Goal: Obtain resource: Download file/media

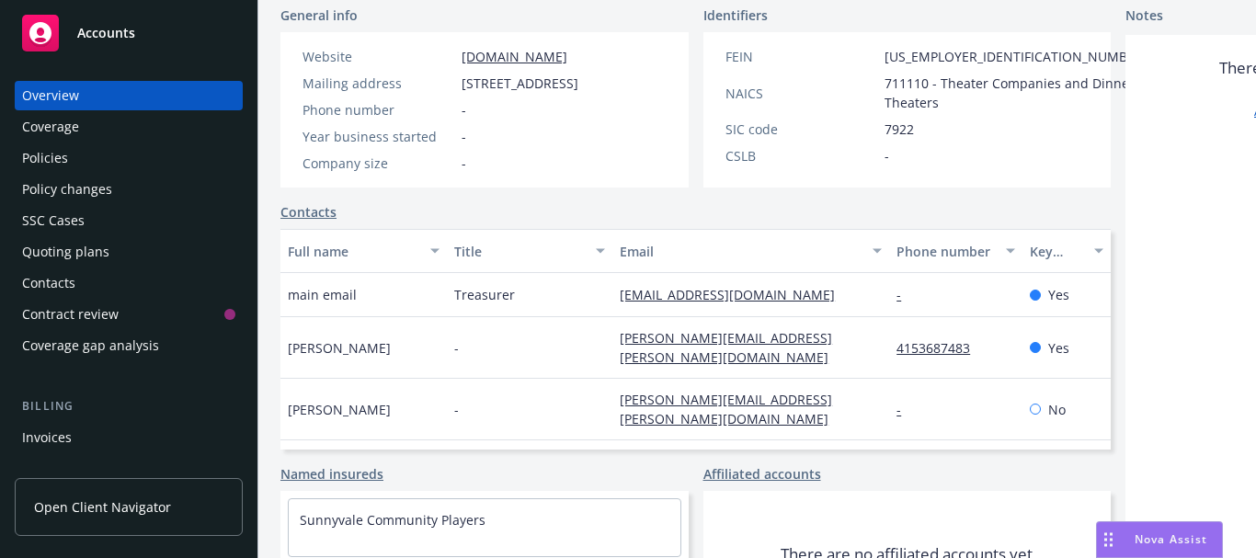
scroll to position [368, 0]
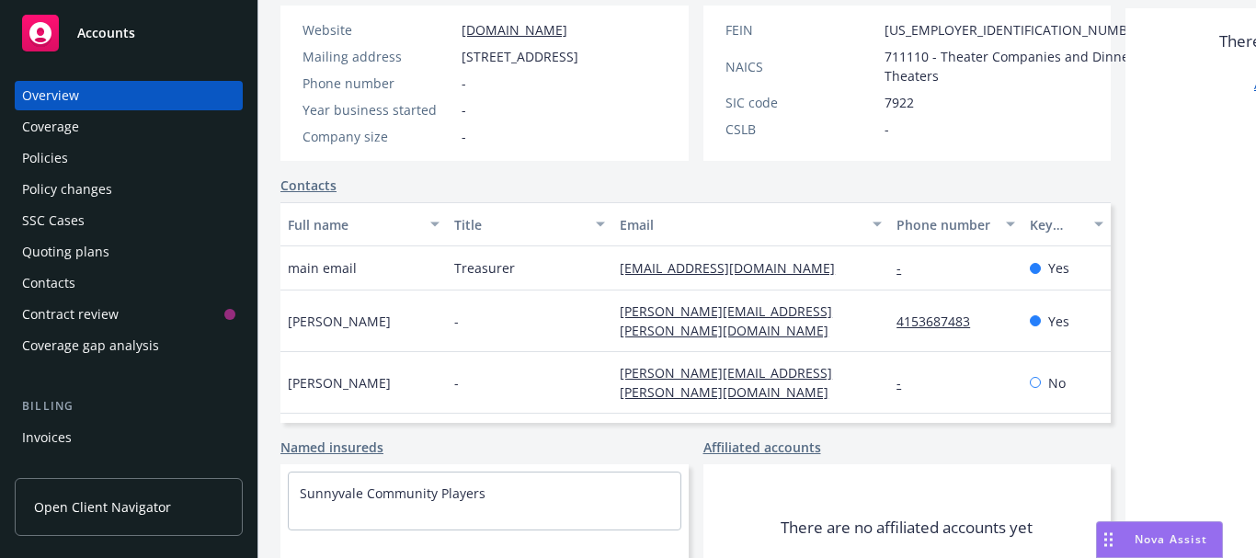
click at [80, 161] on div "Policies" at bounding box center [128, 157] width 213 height 29
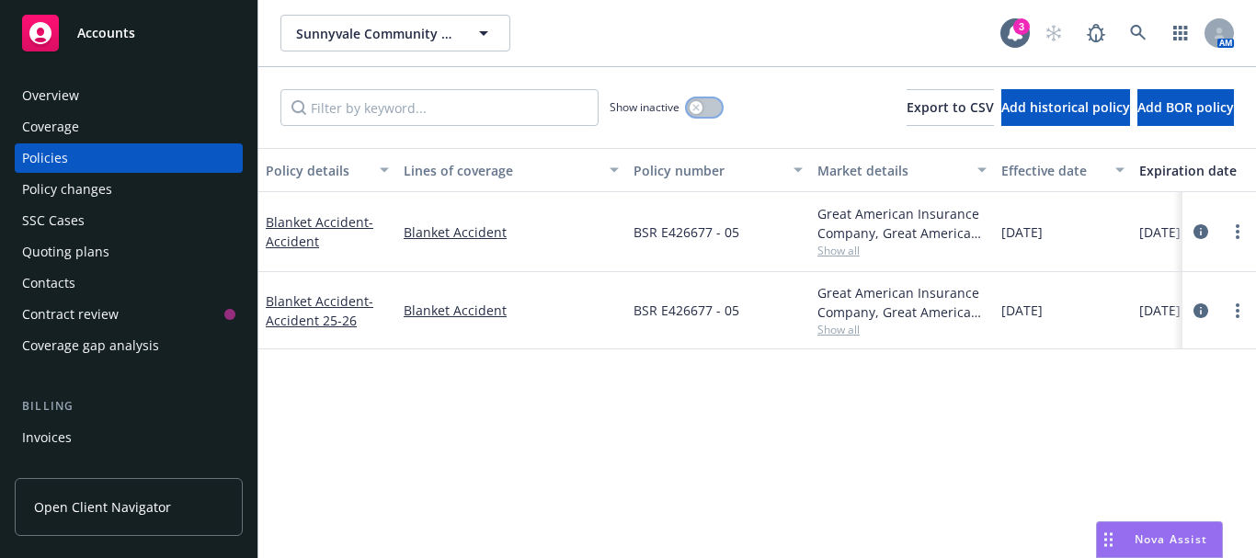
click at [708, 111] on button "button" at bounding box center [704, 107] width 35 height 18
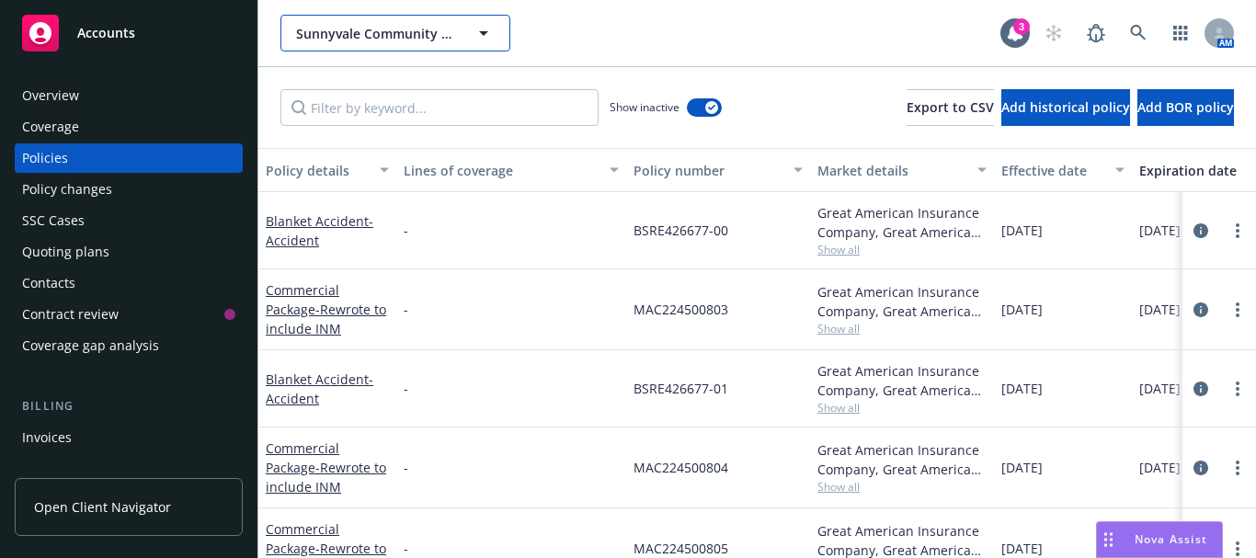
click at [392, 19] on button "Sunnyvale Community Players" at bounding box center [395, 33] width 230 height 37
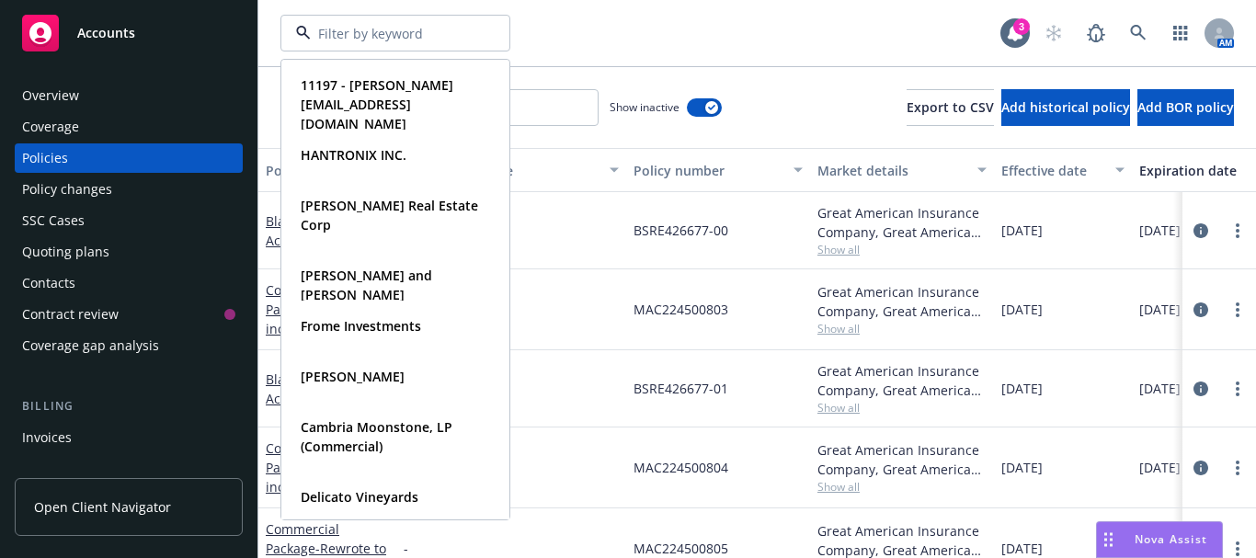
click at [615, 33] on div "11197 - [PERSON_NAME][EMAIL_ADDRESS][DOMAIN_NAME] Type Commercial HANTRONIX INC…" at bounding box center [640, 33] width 720 height 37
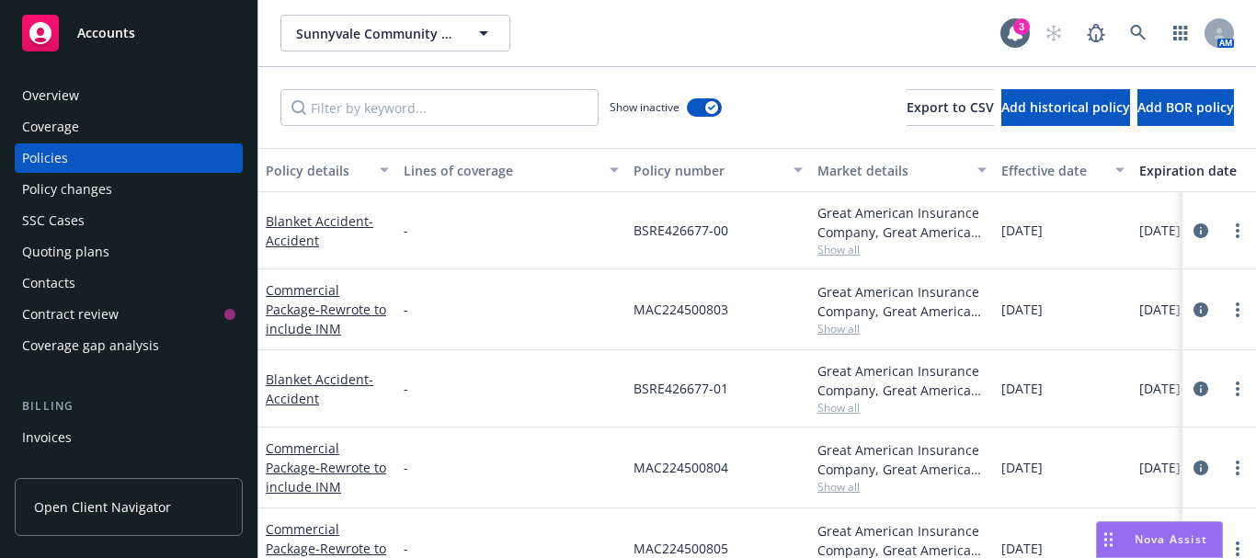
click at [93, 129] on div "Coverage" at bounding box center [128, 126] width 213 height 29
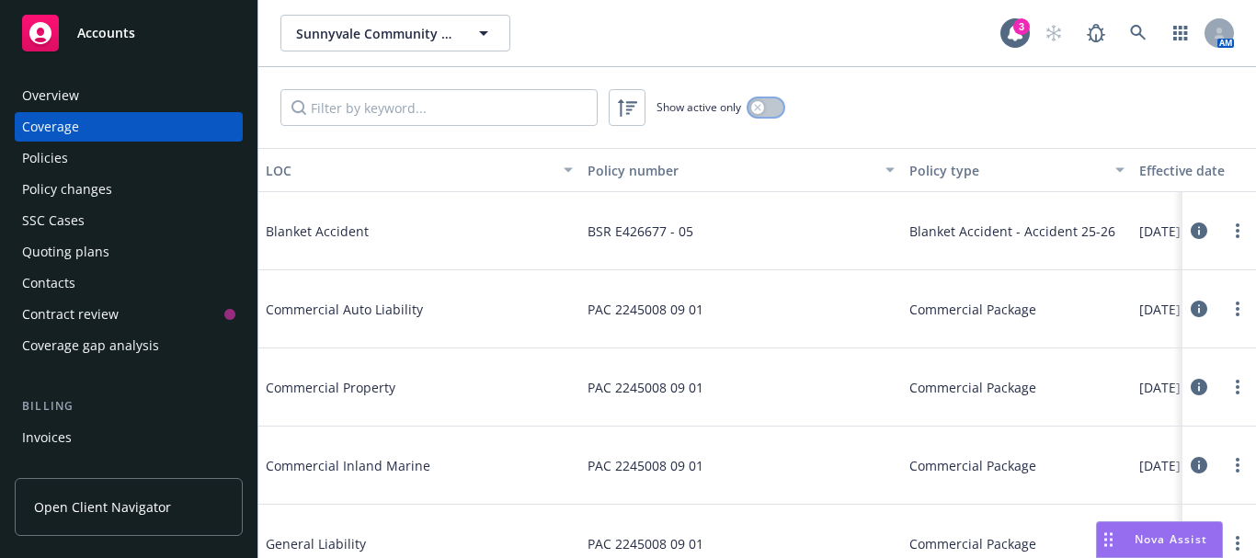
click at [774, 108] on button "button" at bounding box center [765, 107] width 35 height 18
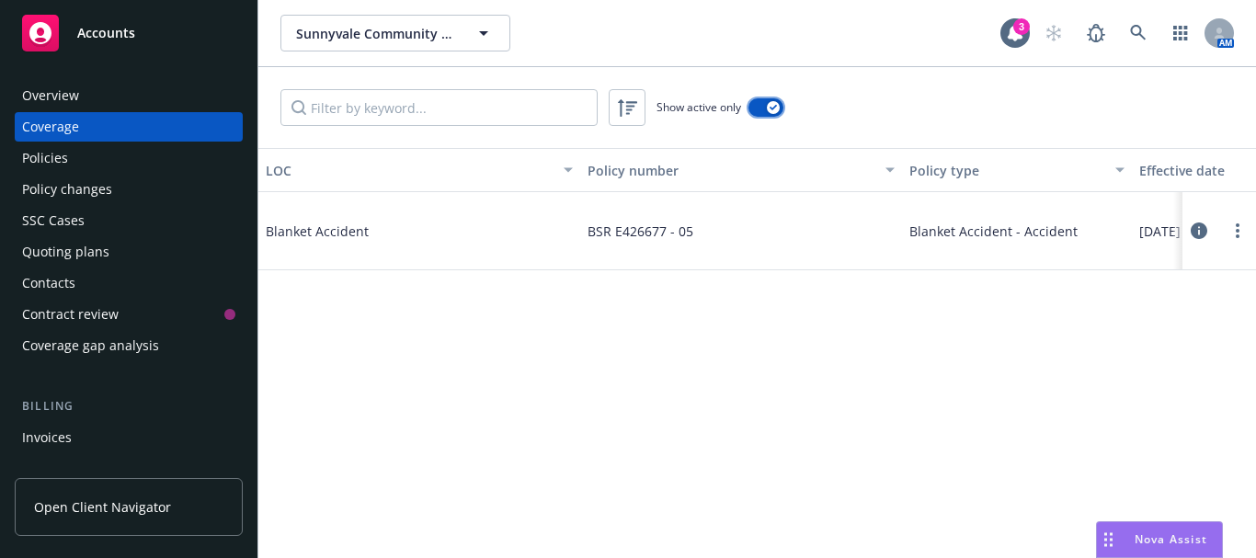
click at [774, 108] on icon "button" at bounding box center [772, 108] width 7 height 6
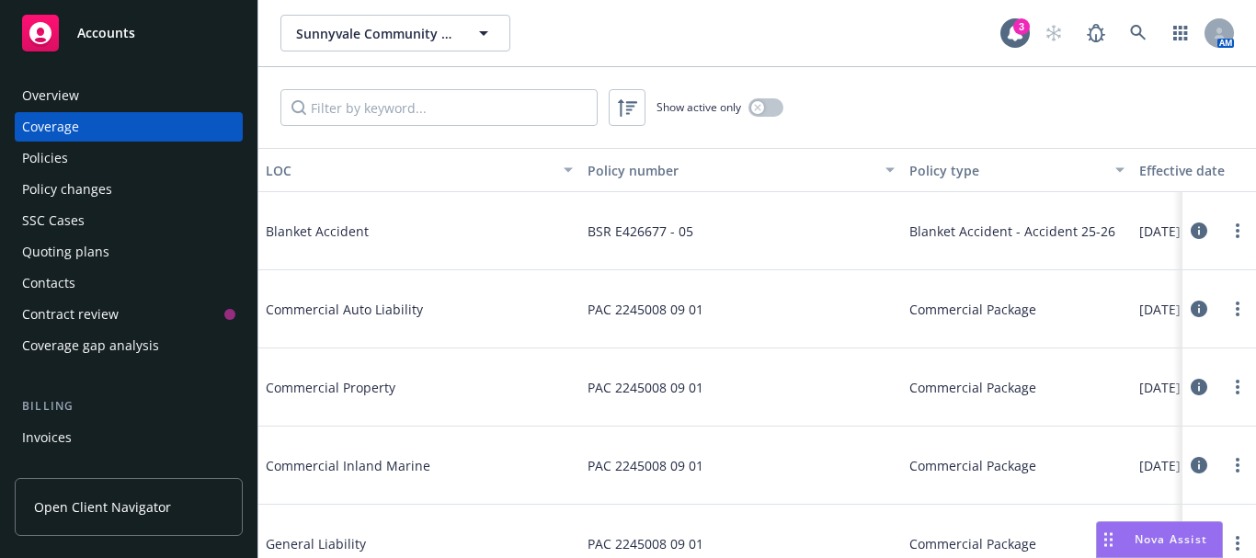
click at [101, 157] on div "Policies" at bounding box center [128, 157] width 213 height 29
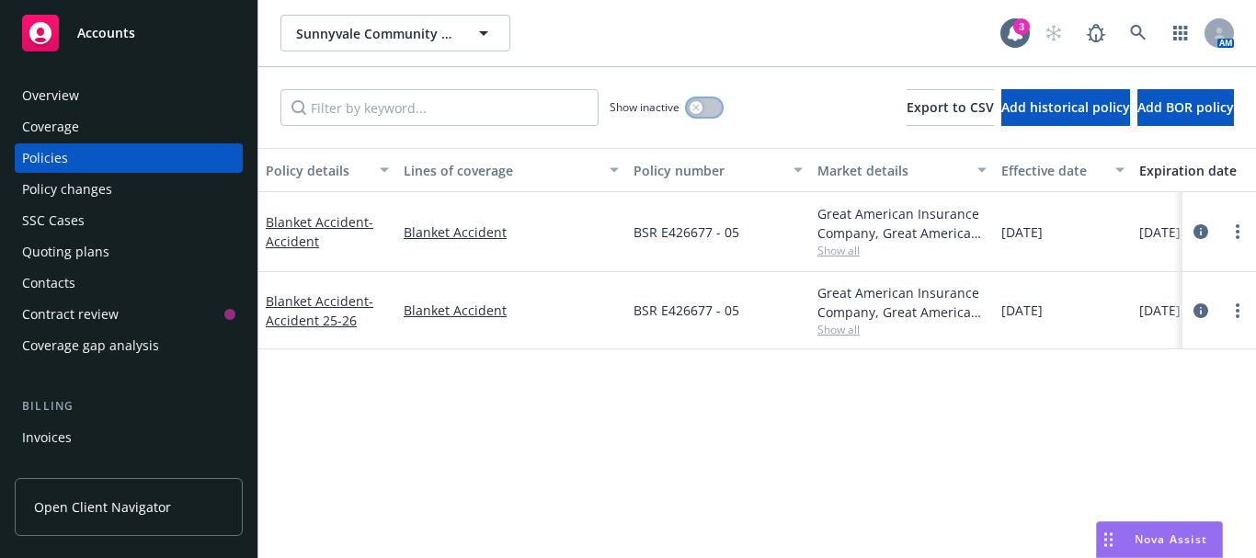
click at [712, 111] on button "button" at bounding box center [704, 107] width 35 height 18
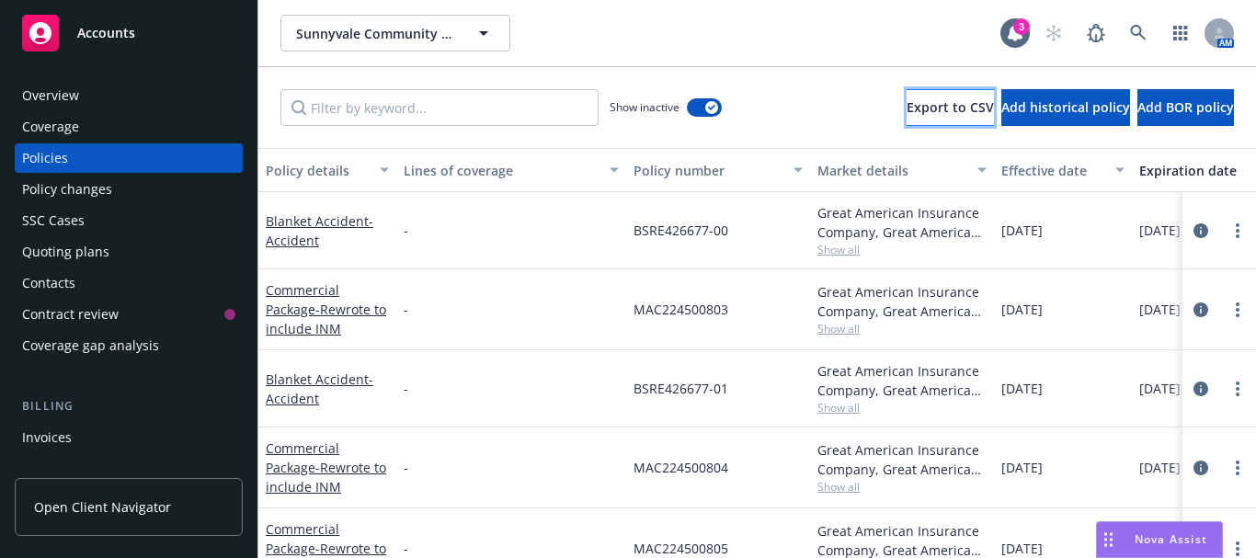
click at [906, 105] on span "Export to CSV" at bounding box center [949, 106] width 87 height 17
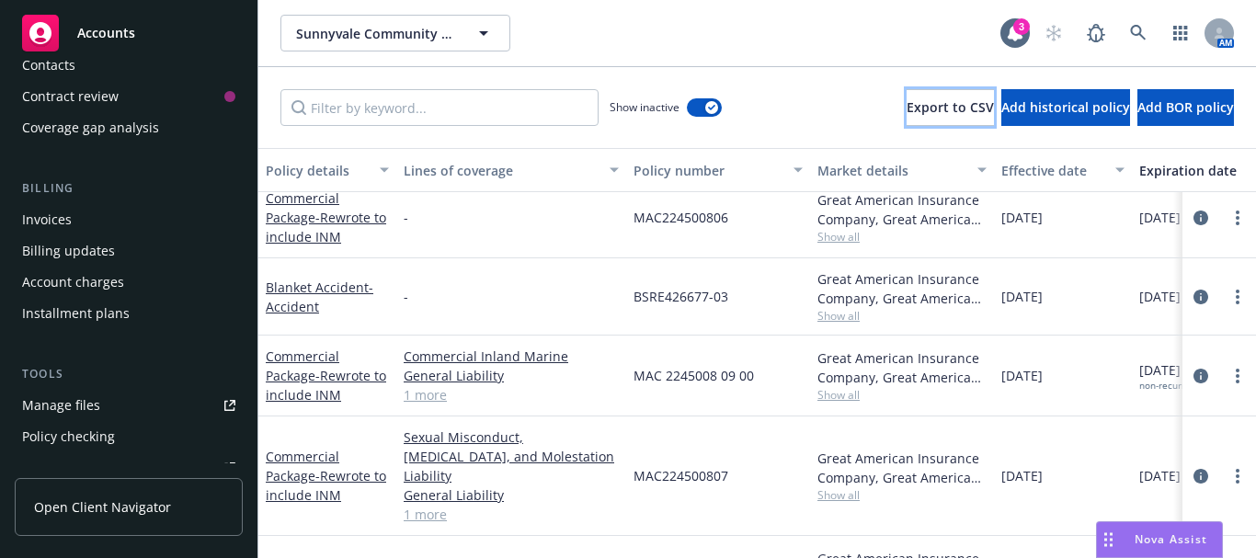
scroll to position [276, 0]
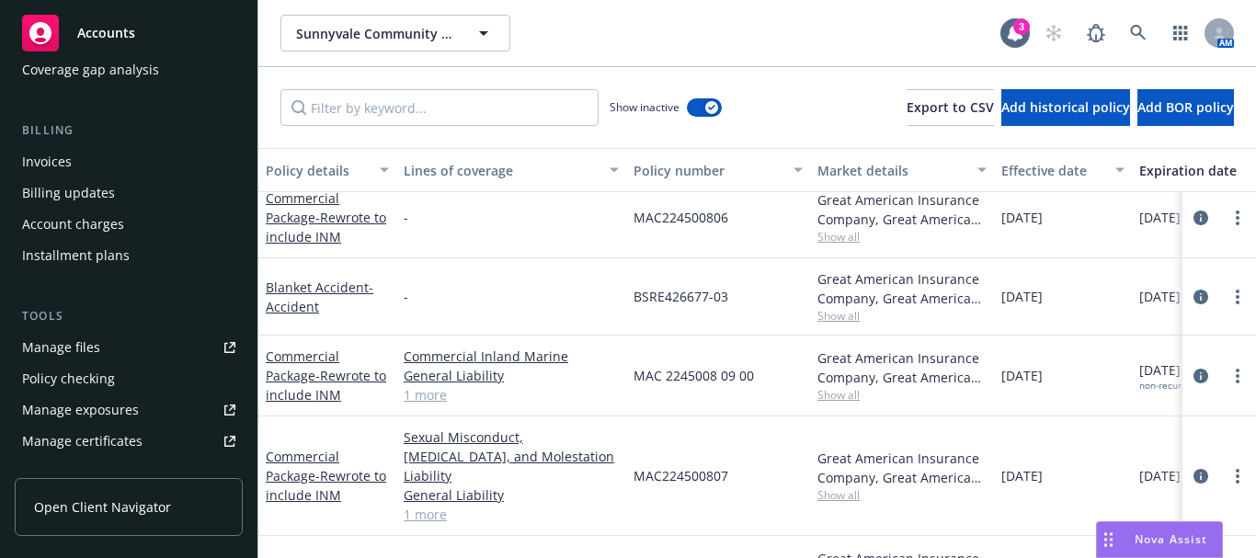
click at [92, 344] on div "Manage files" at bounding box center [61, 347] width 78 height 29
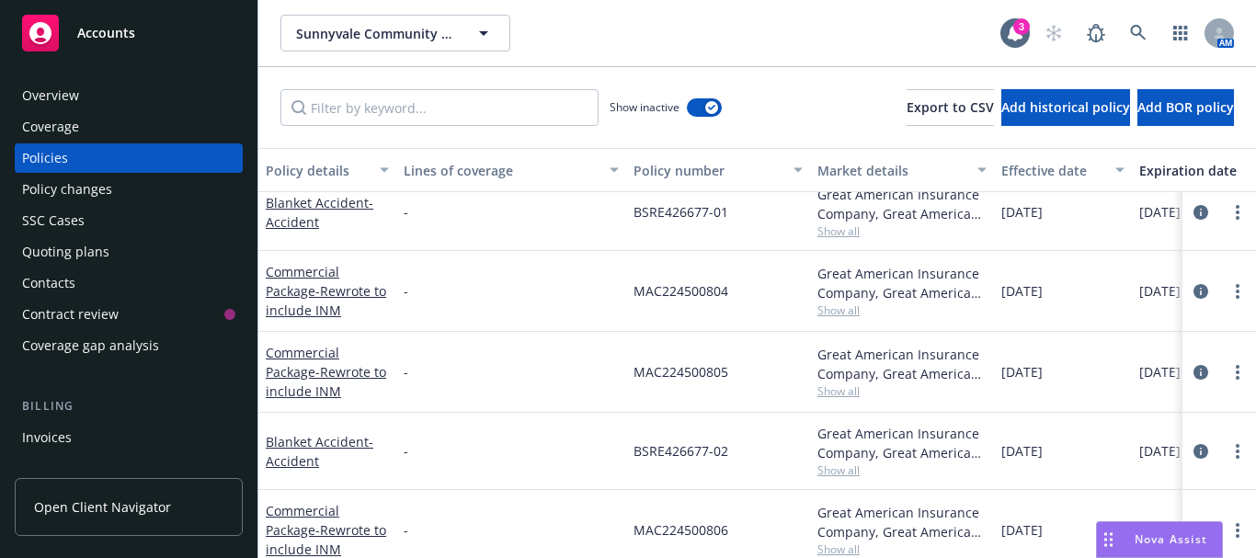
scroll to position [0, 0]
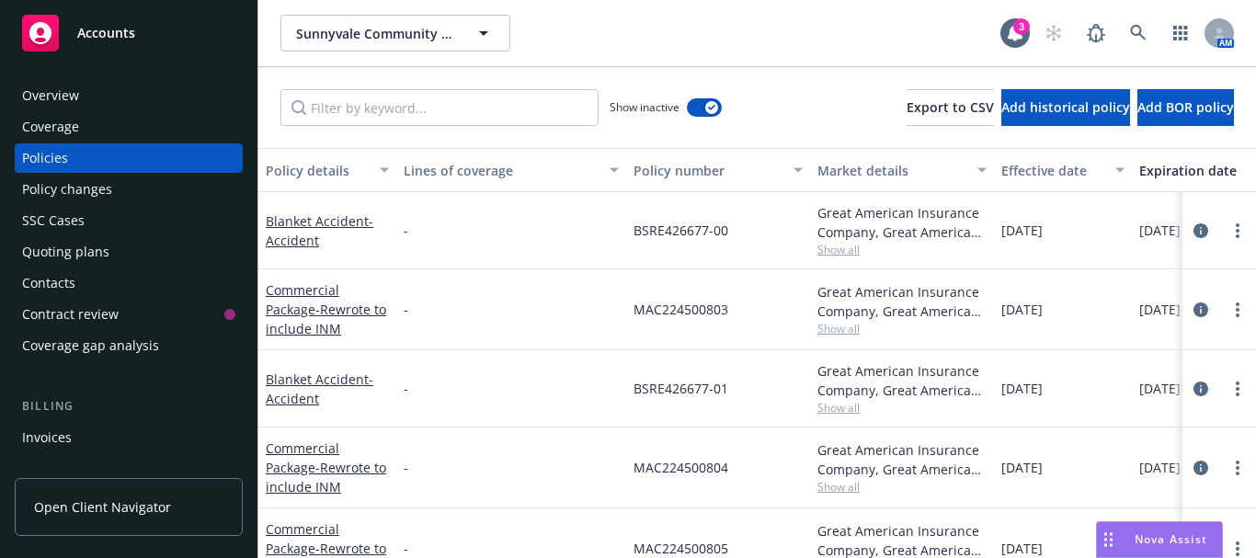
click at [48, 85] on div "Overview" at bounding box center [50, 95] width 57 height 29
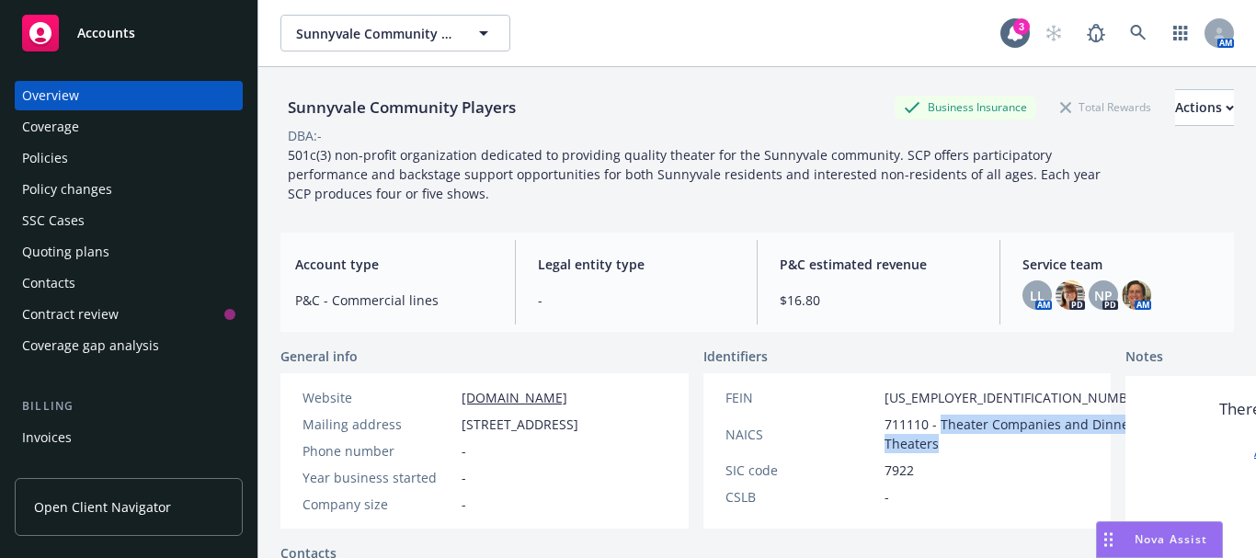
drag, startPoint x: 880, startPoint y: 419, endPoint x: 890, endPoint y: 455, distance: 37.3
click at [890, 453] on span "711110 - Theater Companies and Dinner Theaters" at bounding box center [1015, 434] width 263 height 39
copy span "Theater Companies and Dinner Theaters"
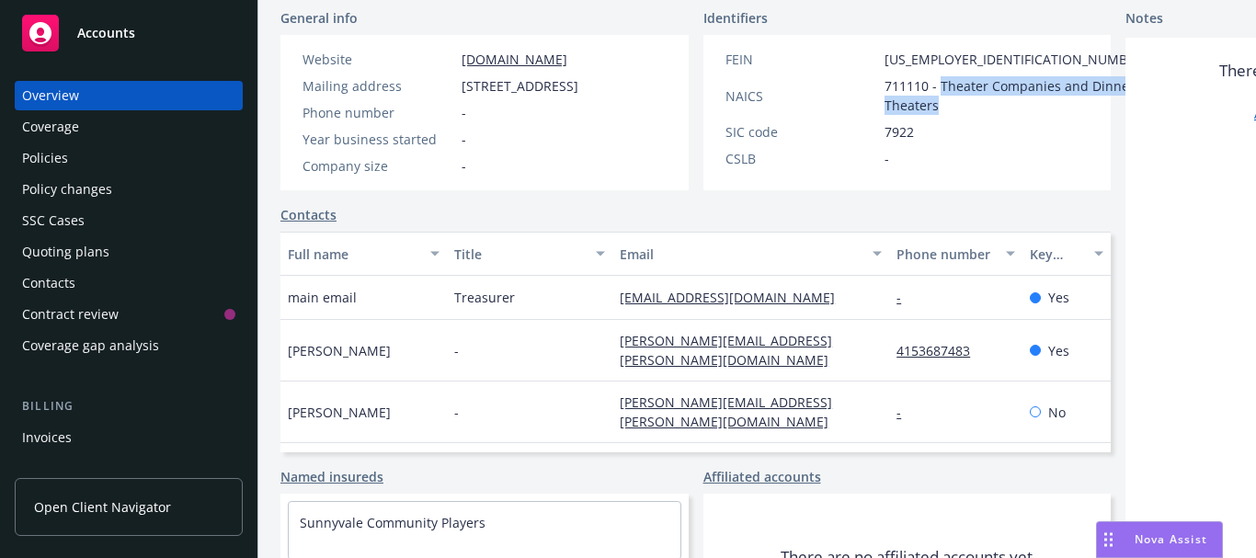
scroll to position [368, 0]
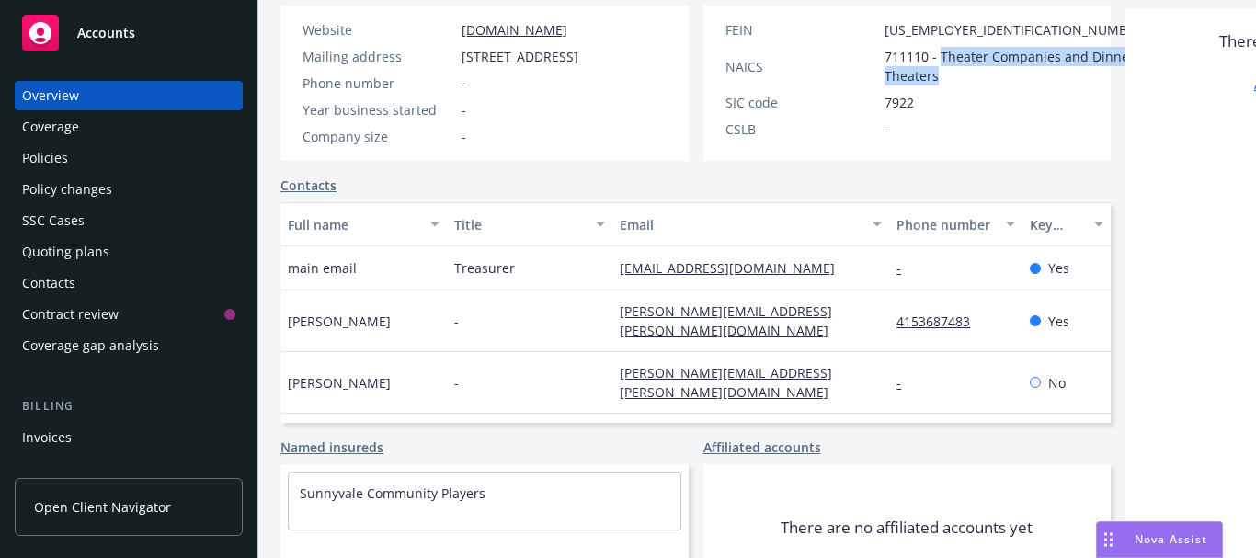
click at [902, 68] on span "711110 - Theater Companies and Dinner Theaters" at bounding box center [1015, 66] width 263 height 39
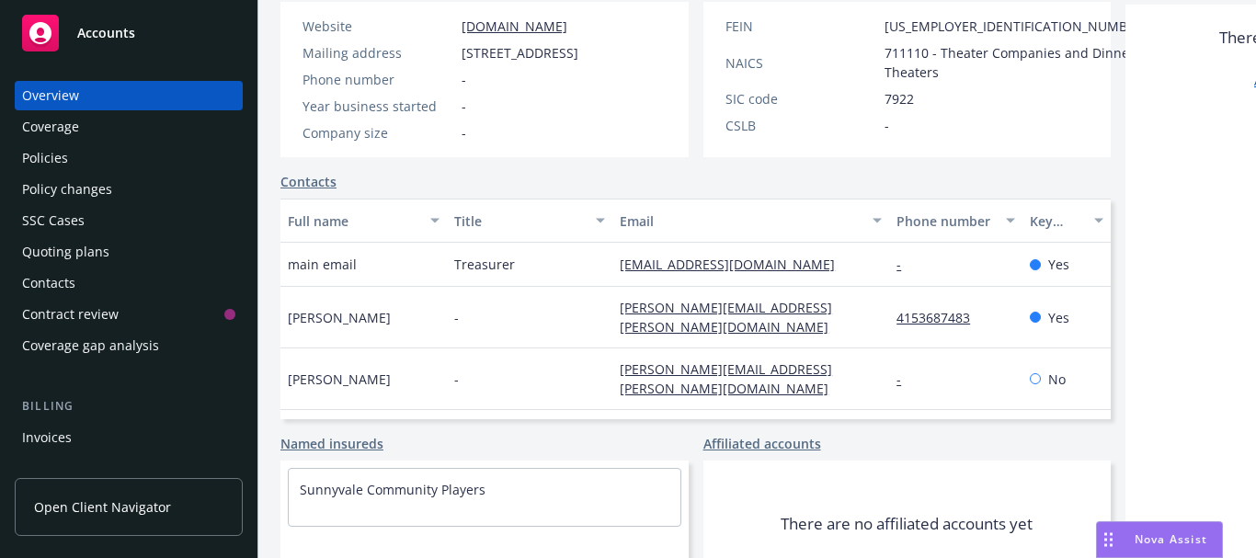
scroll to position [460, 0]
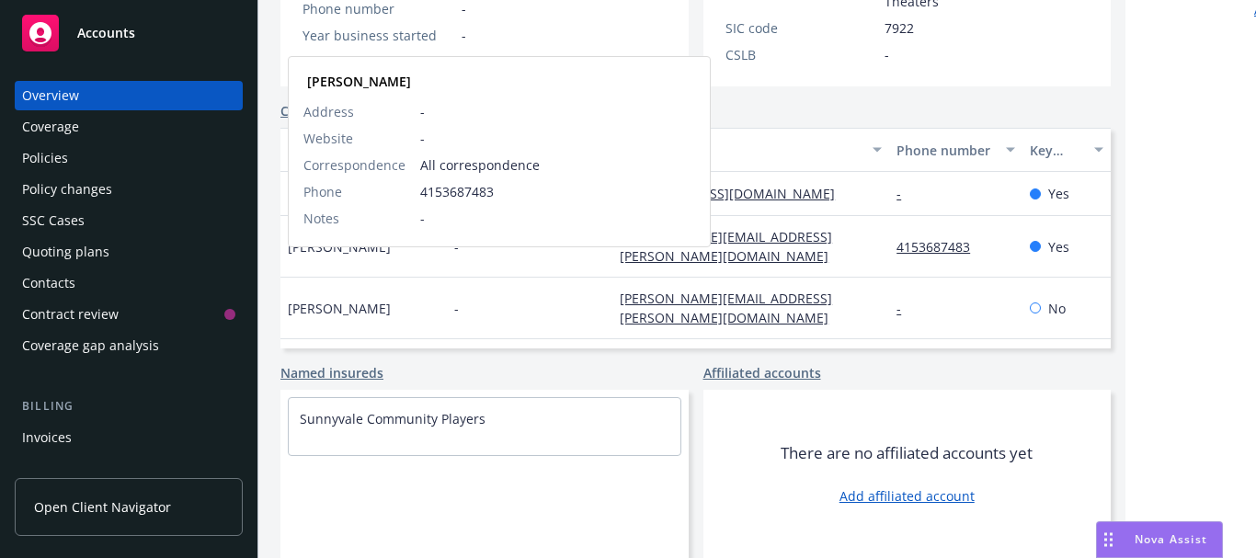
click at [337, 256] on span "[PERSON_NAME]" at bounding box center [339, 246] width 103 height 19
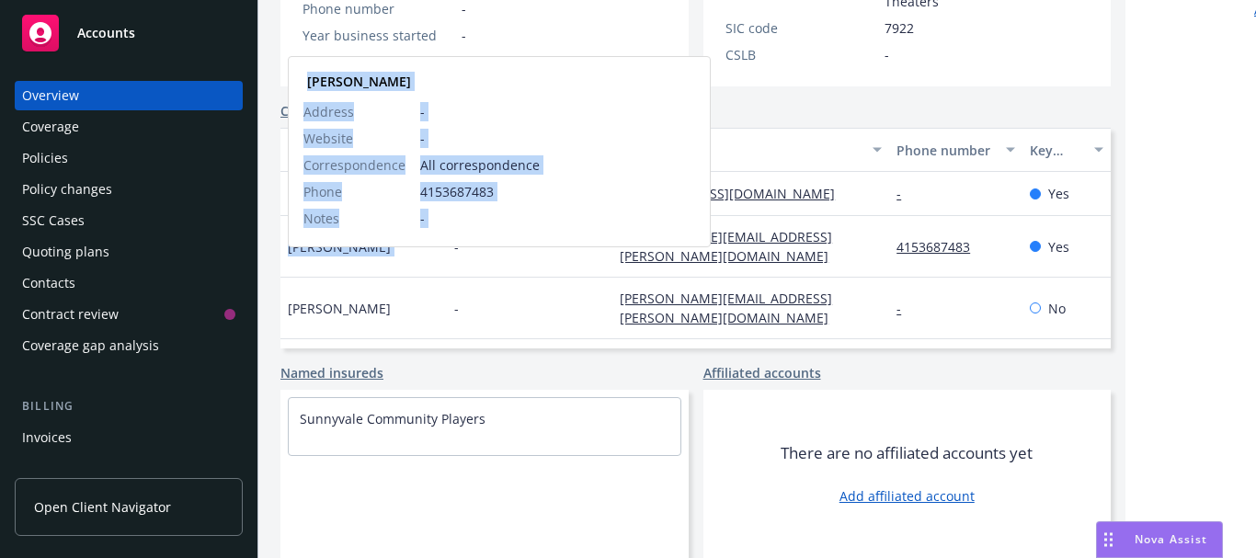
click at [337, 256] on span "[PERSON_NAME]" at bounding box center [339, 246] width 103 height 19
click at [333, 256] on span "[PERSON_NAME]" at bounding box center [339, 246] width 103 height 19
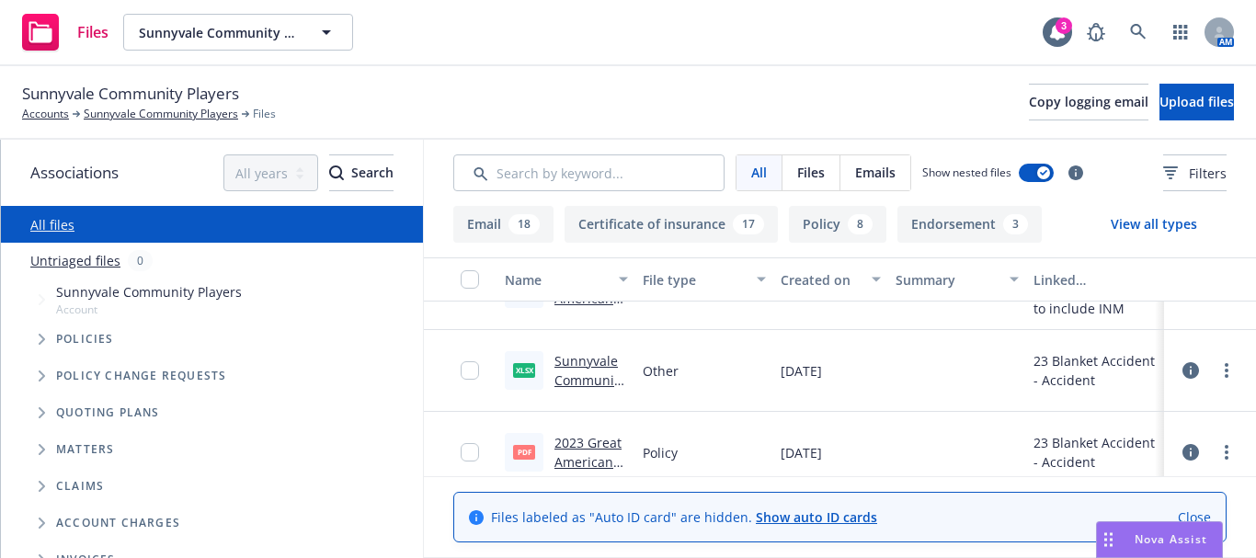
scroll to position [4521, 0]
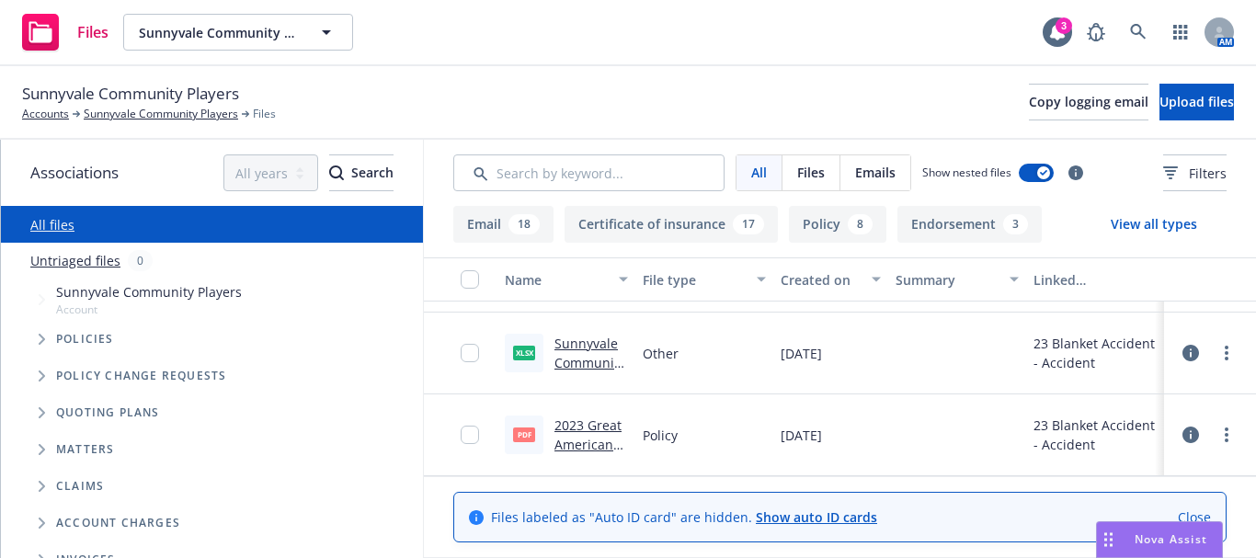
click at [581, 351] on link "Sunnyvale Community Players - 10_10_2023 - Blanket Accident - Migration Documen…" at bounding box center [589, 430] width 71 height 191
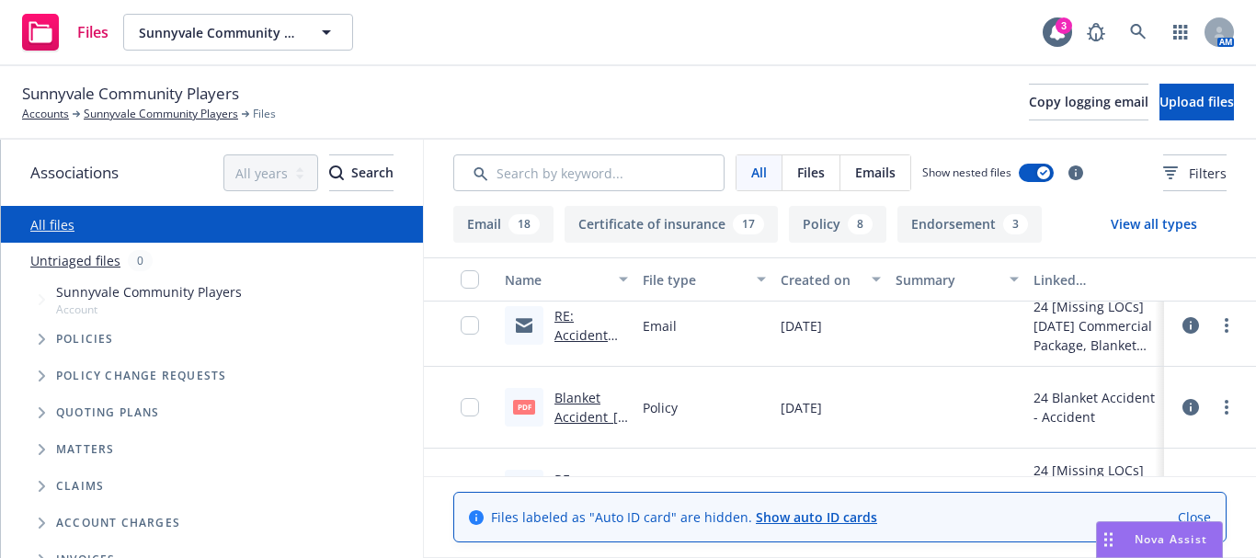
scroll to position [4337, 0]
